Goal: Check status: Check status

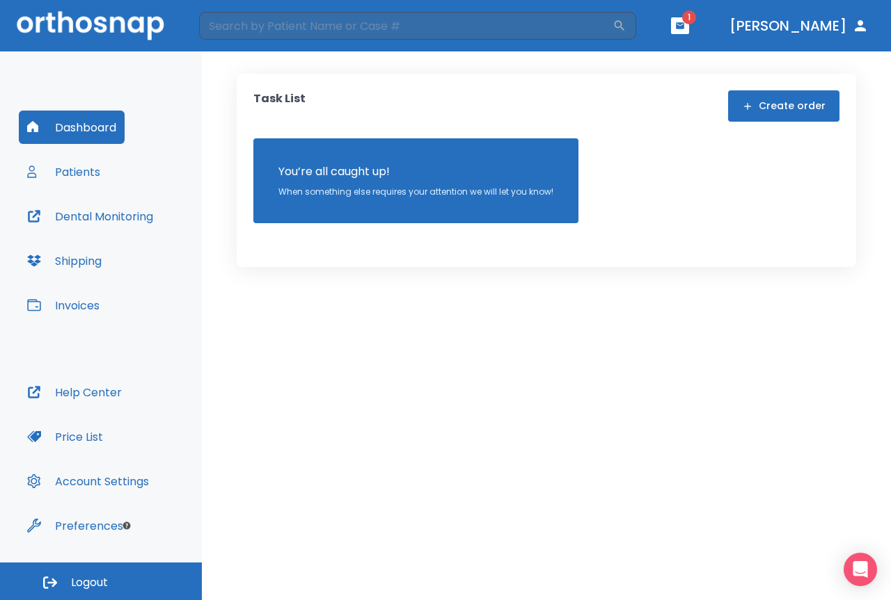
click at [88, 175] on button "Patients" at bounding box center [64, 171] width 90 height 33
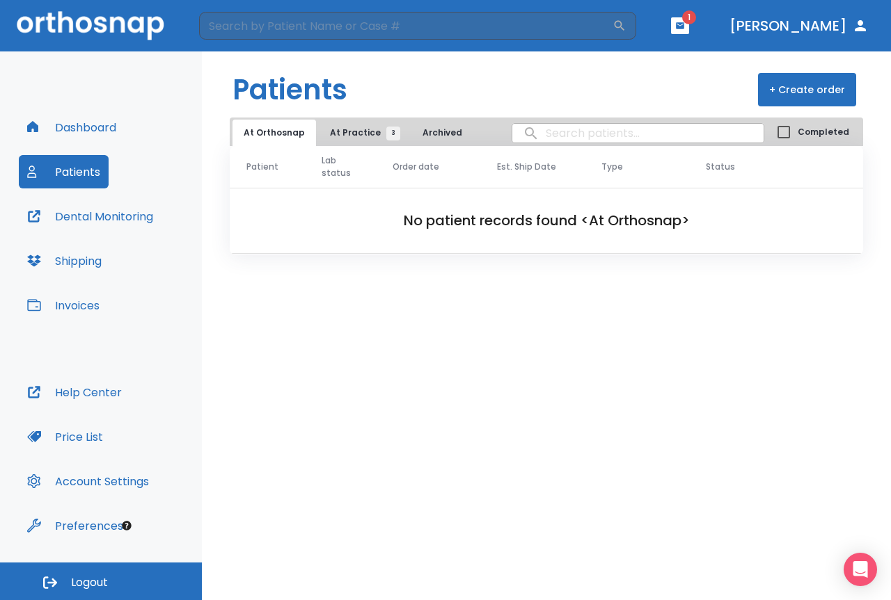
click at [344, 127] on span "At Practice 3" at bounding box center [361, 133] width 63 height 13
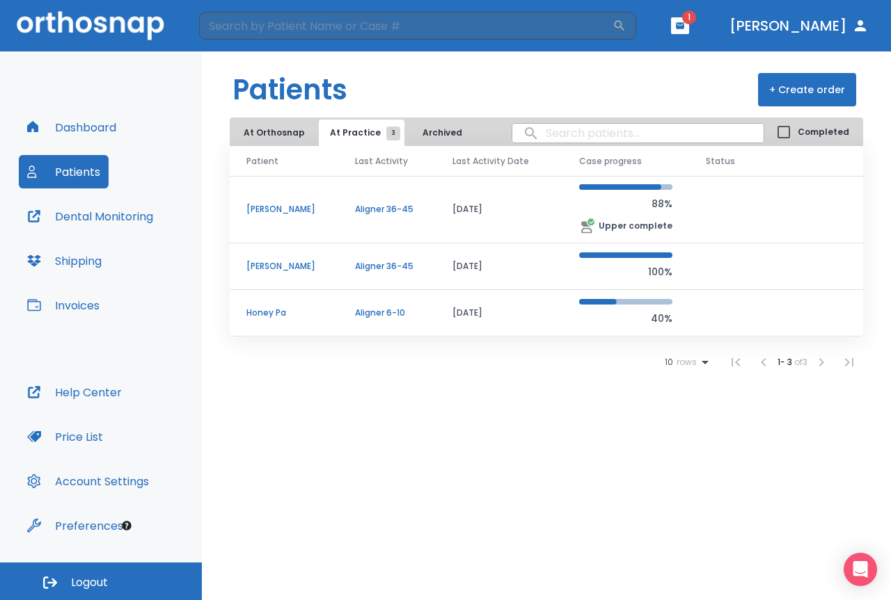
click at [278, 264] on p "[PERSON_NAME]" at bounding box center [283, 266] width 75 height 13
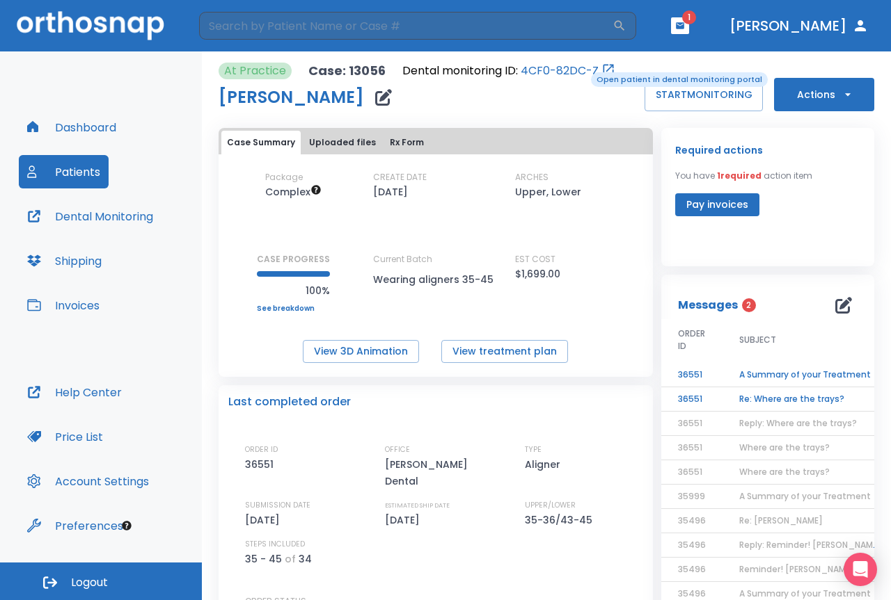
click at [581, 71] on link "4CF0-82DC-Z" at bounding box center [559, 71] width 78 height 17
